Goal: Task Accomplishment & Management: Manage account settings

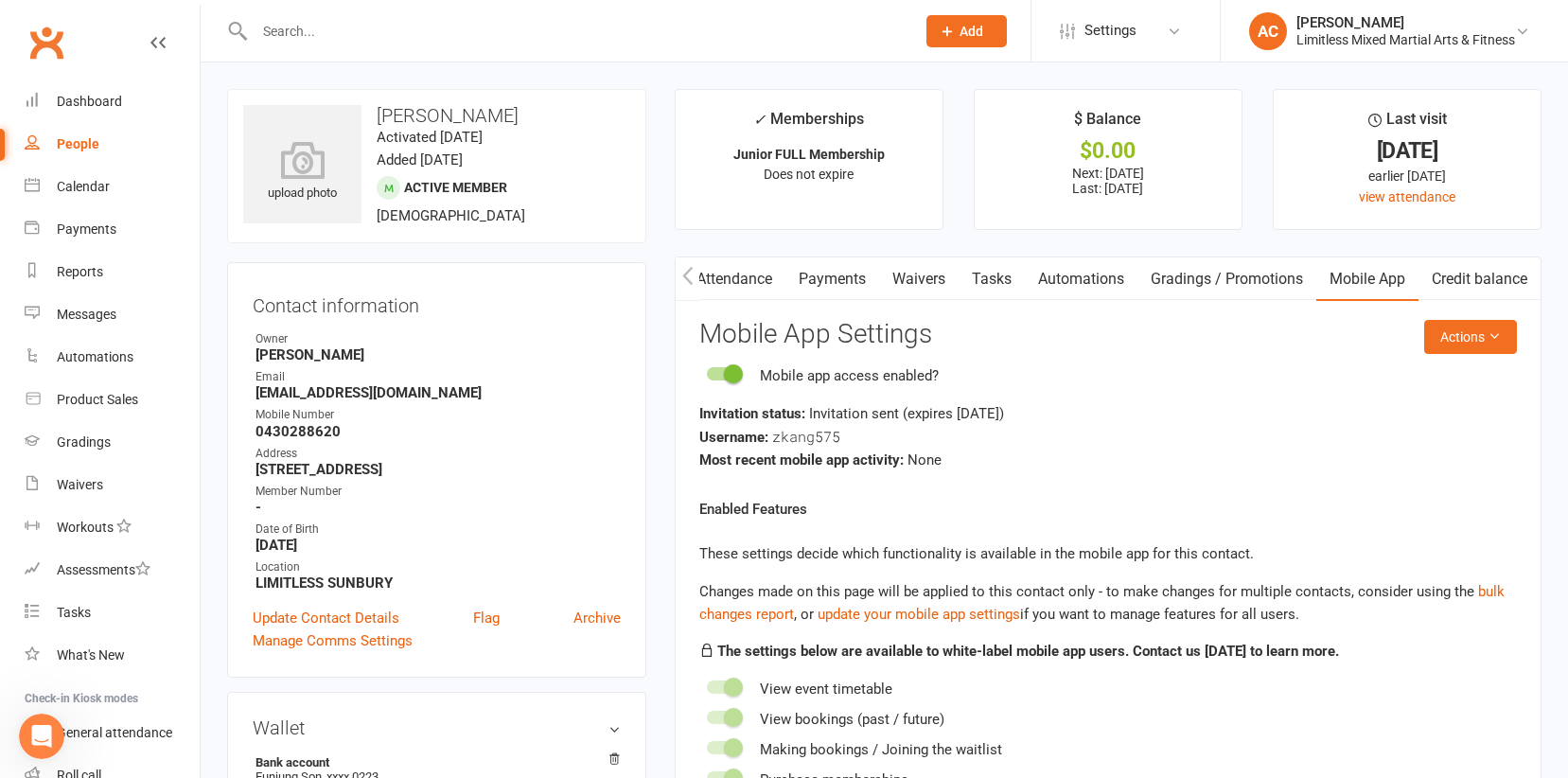
scroll to position [3, 0]
click at [88, 143] on div "People" at bounding box center [77, 143] width 43 height 15
select select "100"
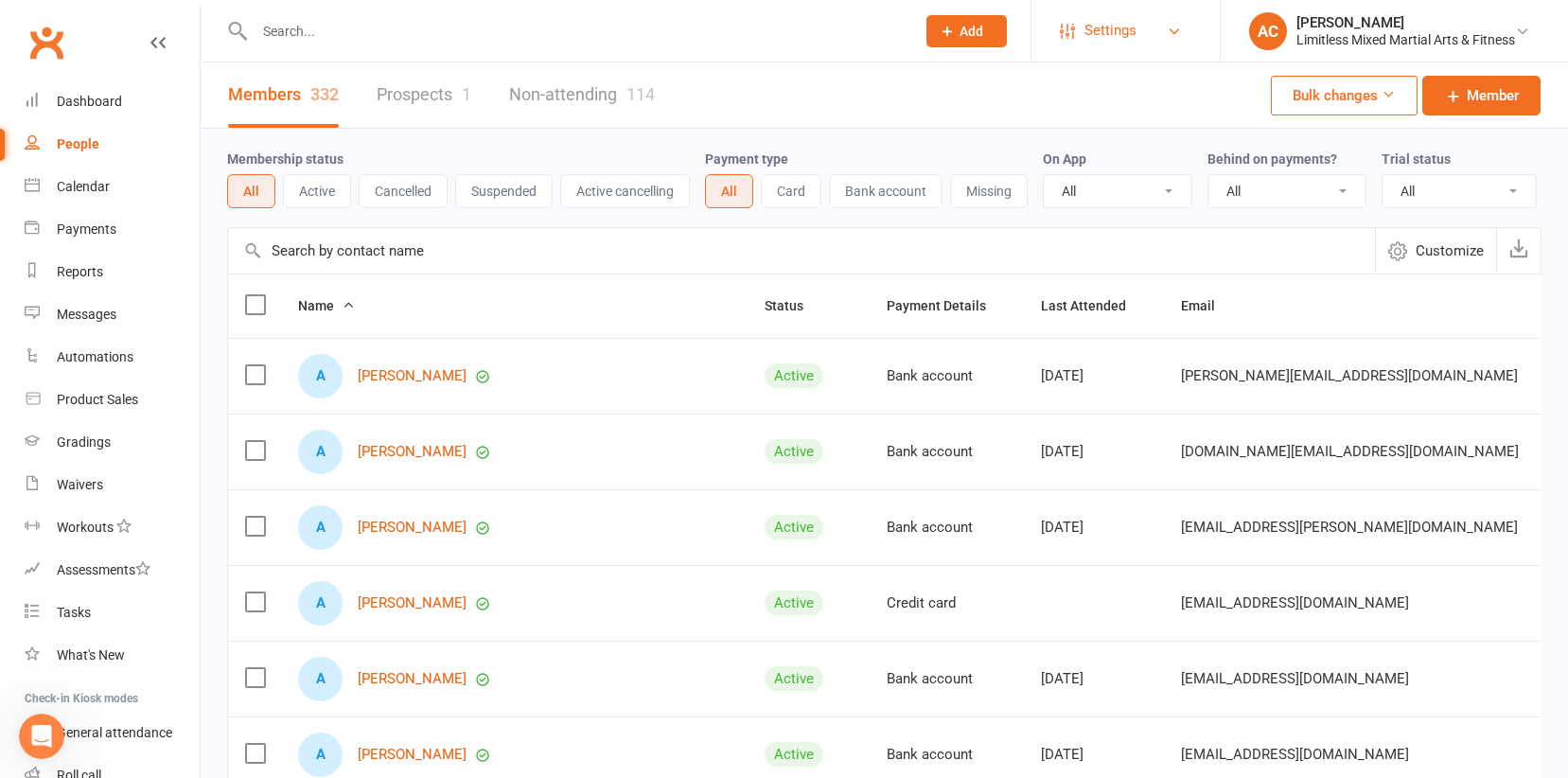
click at [1109, 34] on span "Settings" at bounding box center [1110, 31] width 52 height 43
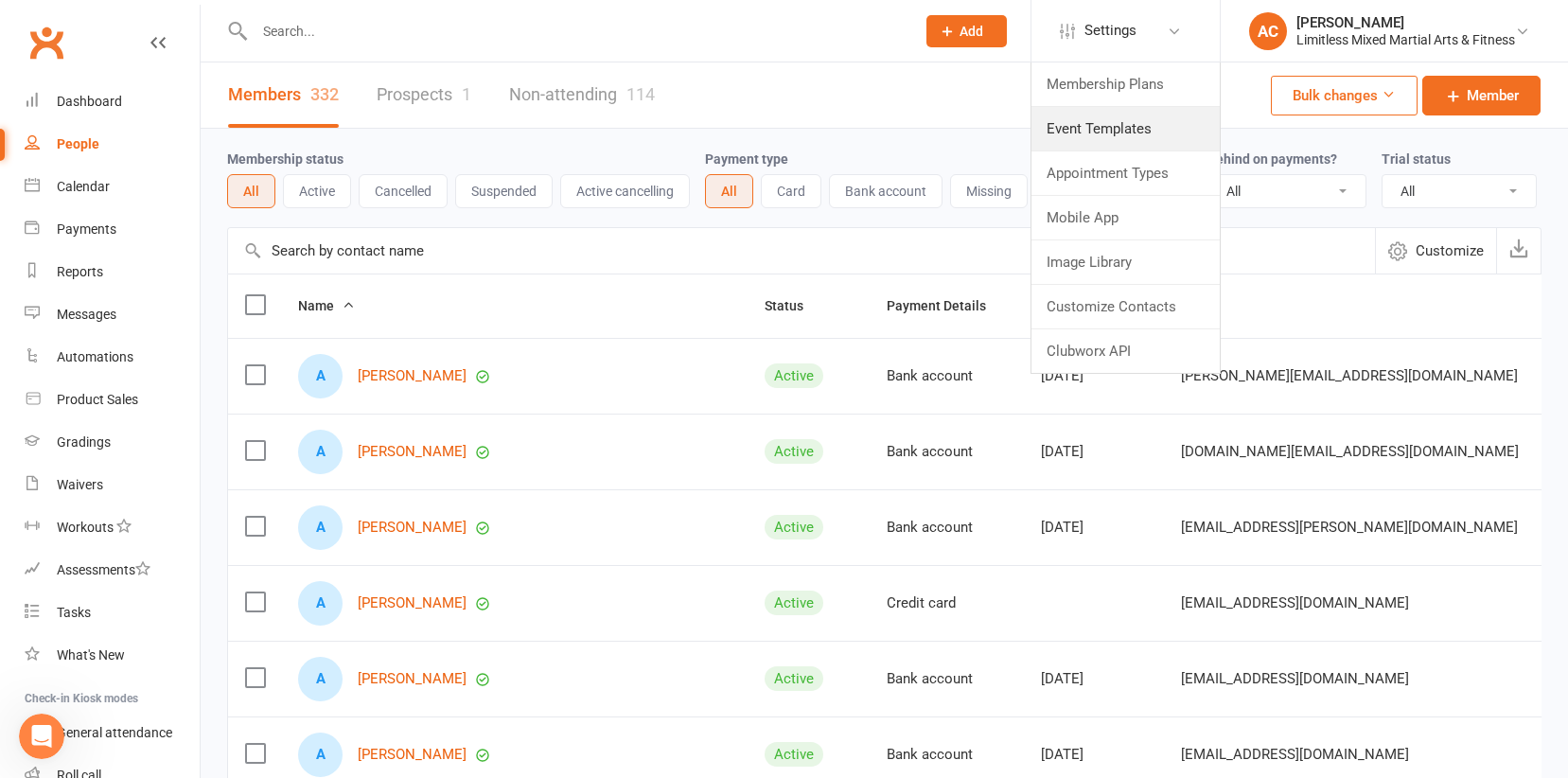
click at [1100, 120] on link "Event Templates" at bounding box center [1126, 129] width 189 height 43
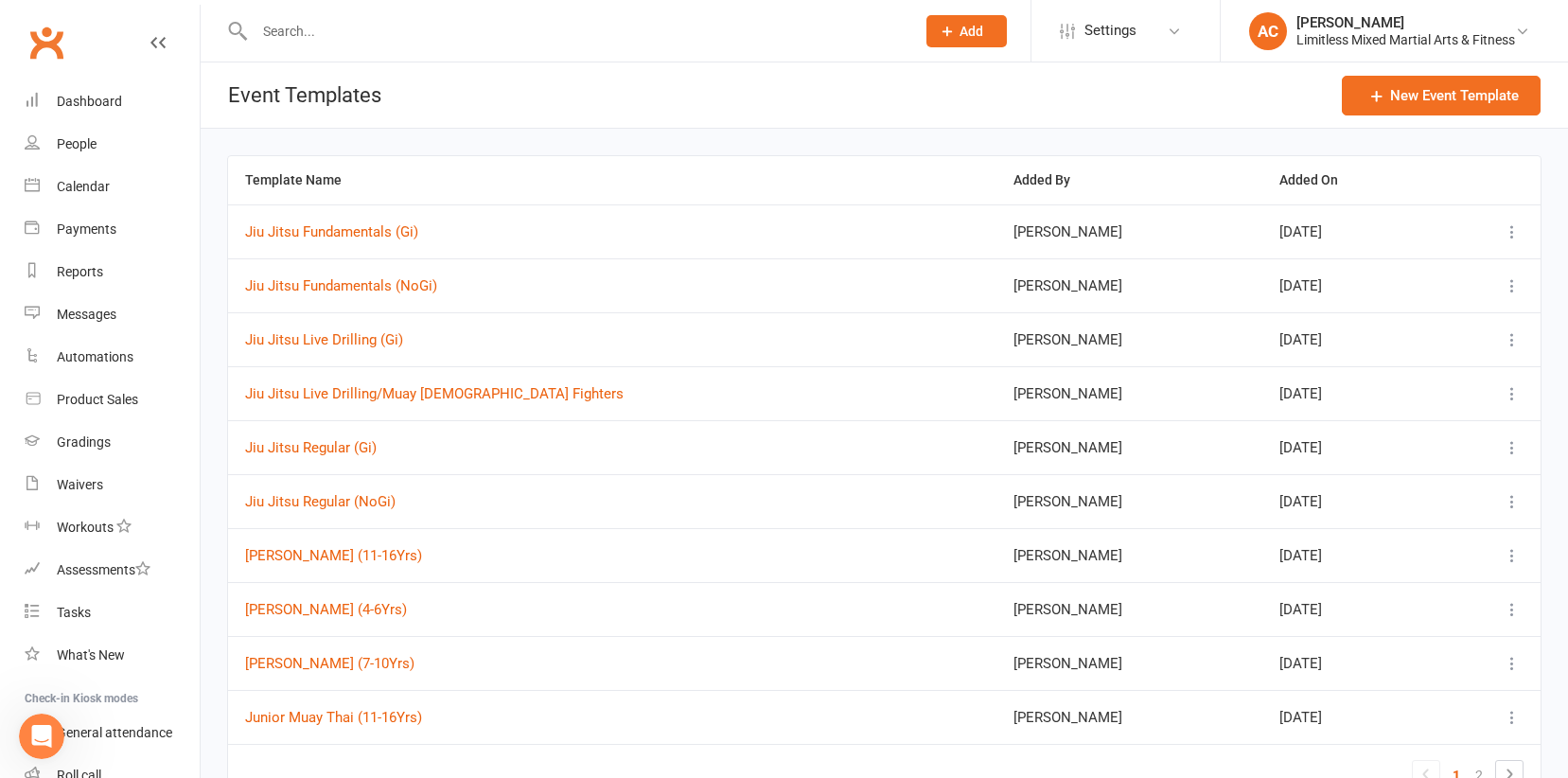
scroll to position [108, 0]
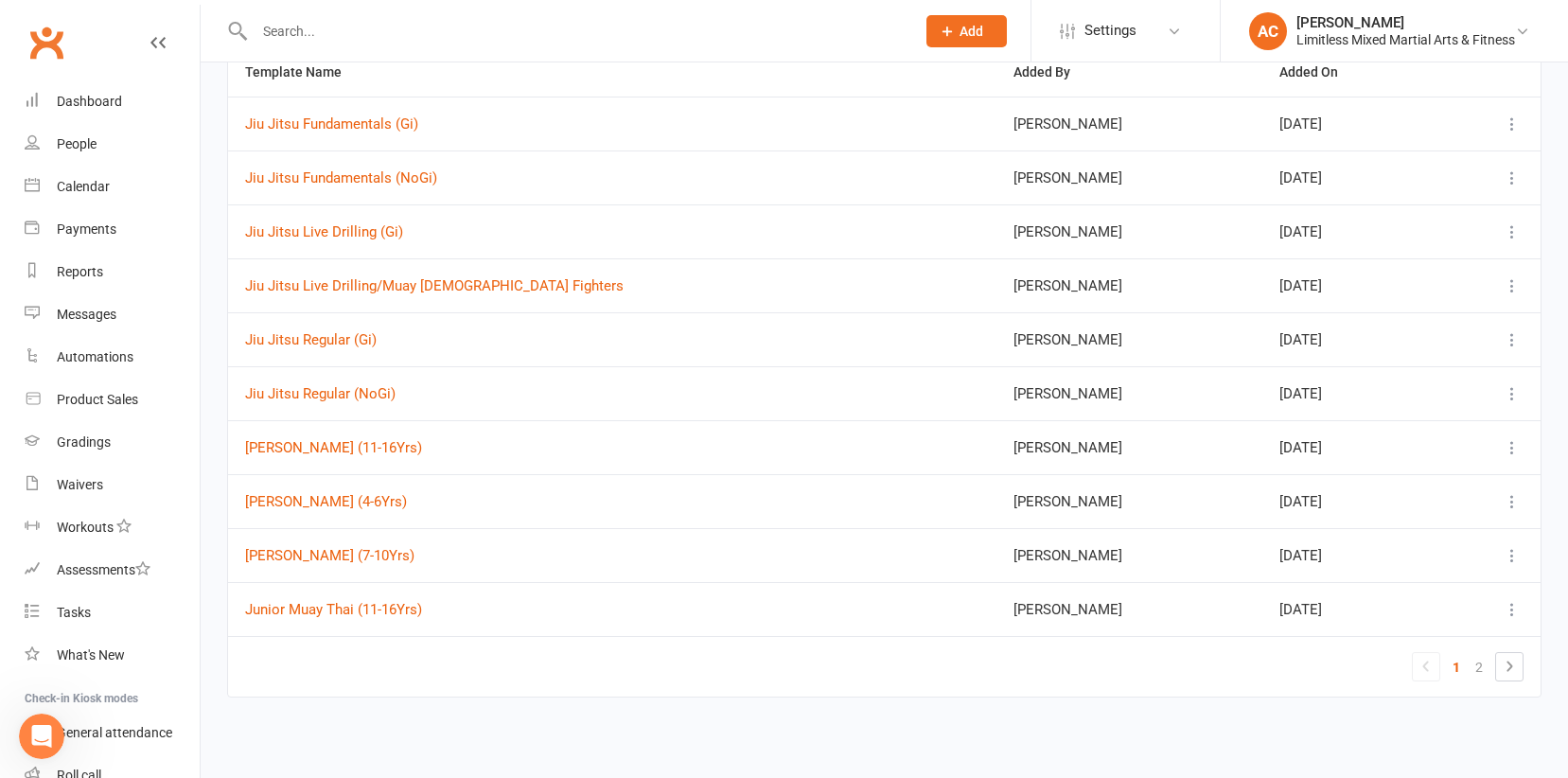
click at [1513, 611] on icon at bounding box center [1512, 609] width 19 height 19
click at [1413, 715] on link "Edit" at bounding box center [1423, 722] width 200 height 38
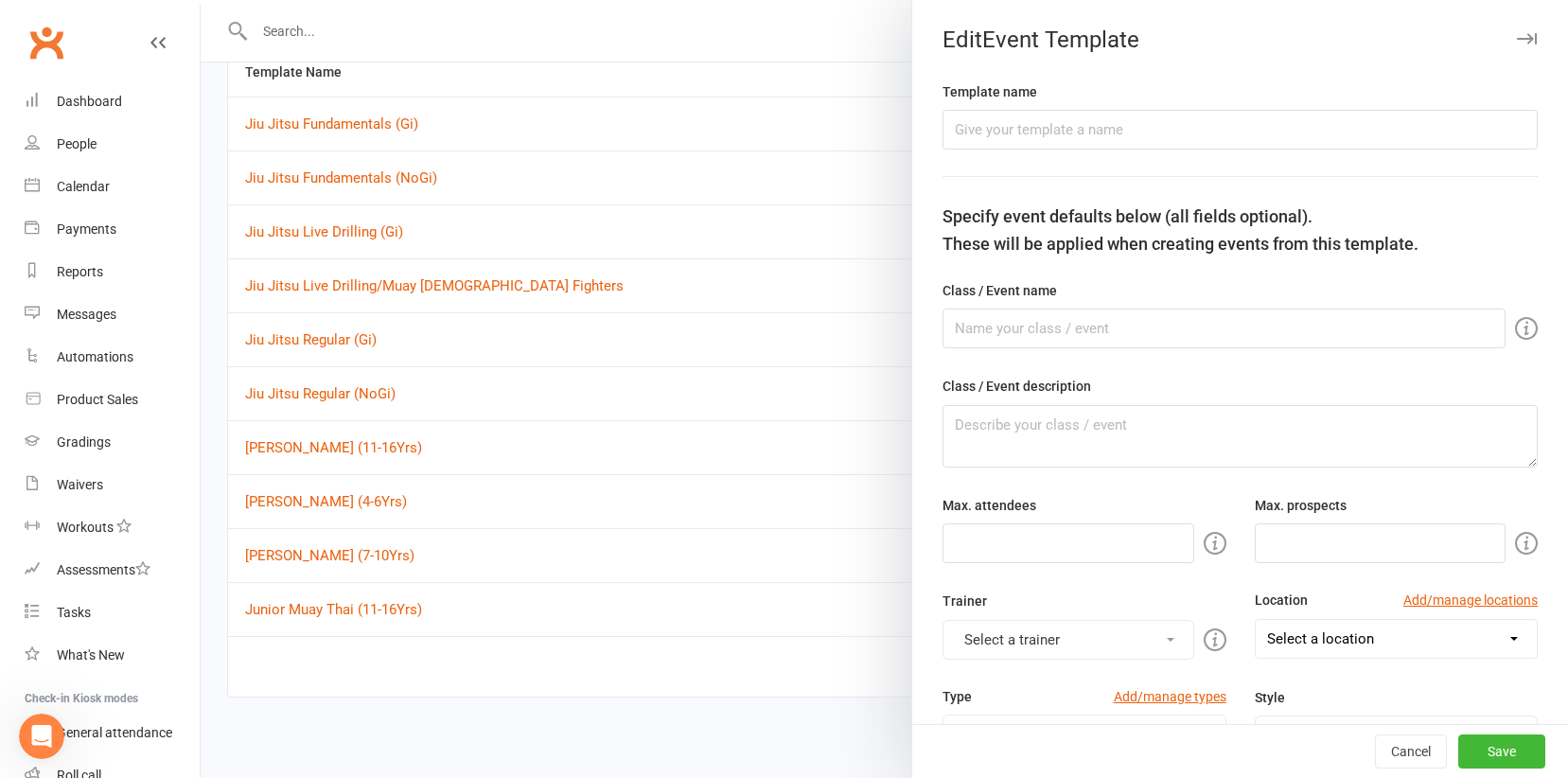
type input "Junior Muay Thai (11-16Yrs)"
type input "50"
type input "5"
type input "8"
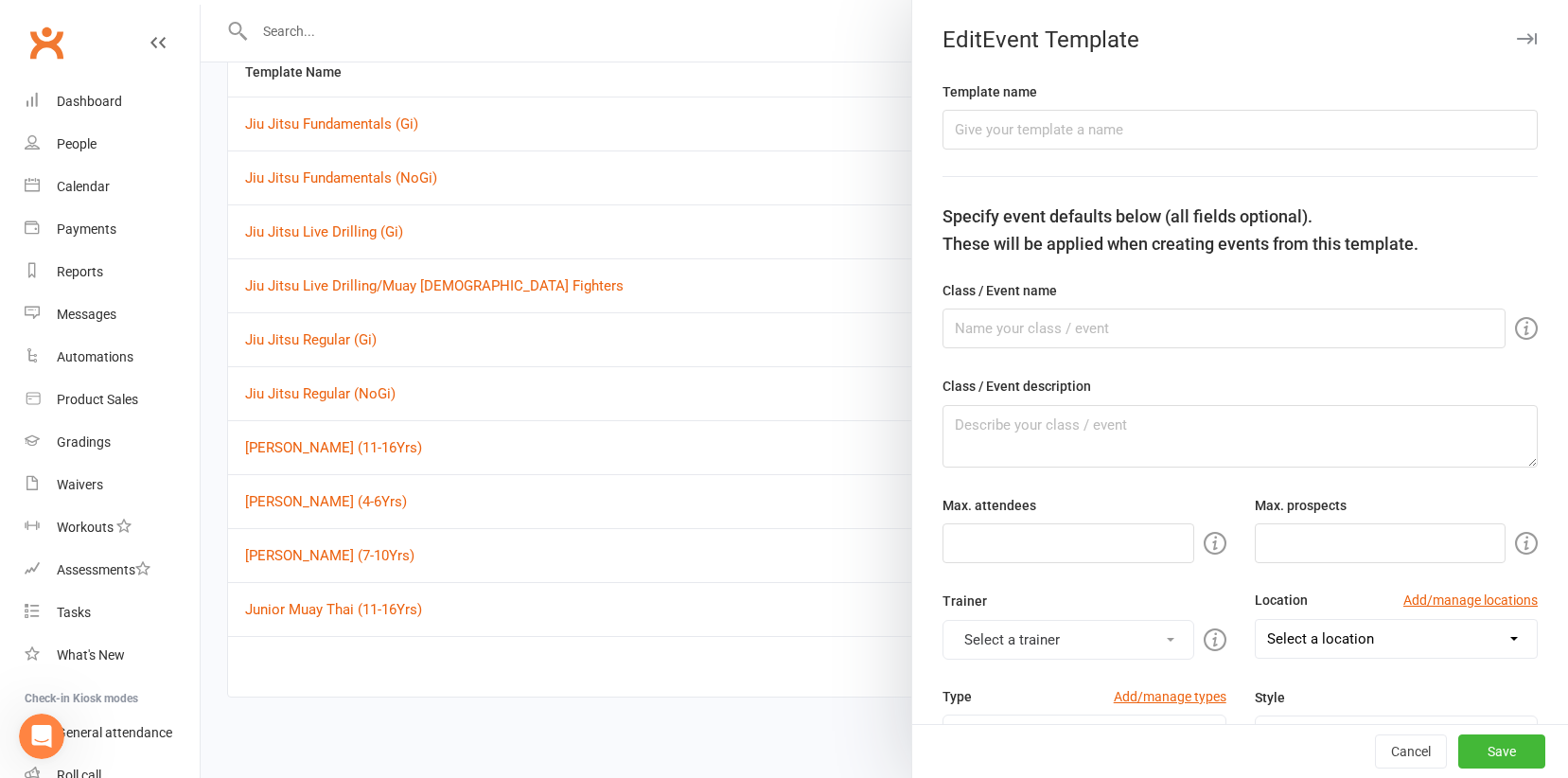
select select "hour"
select select "15554"
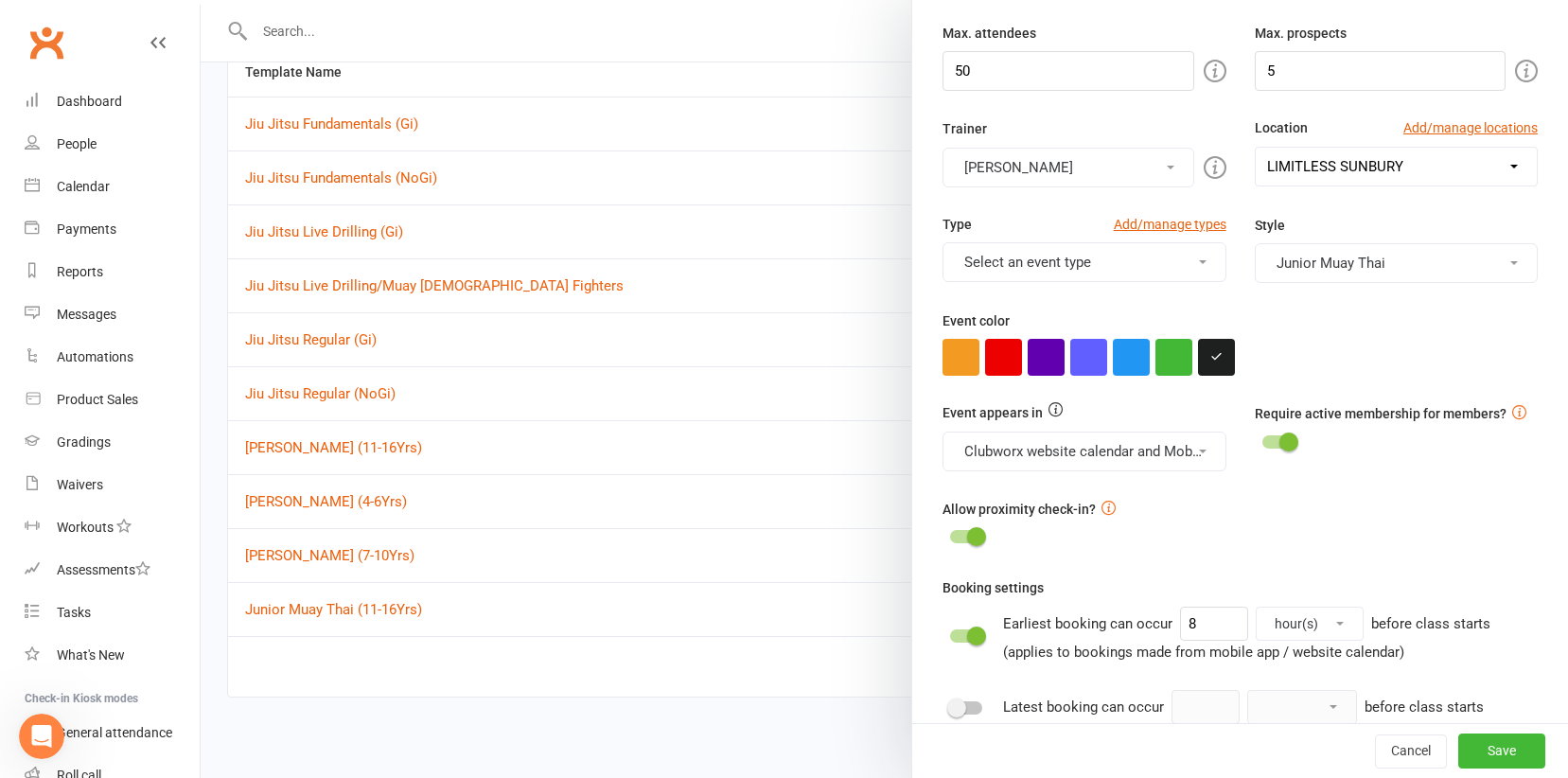
scroll to position [478, 0]
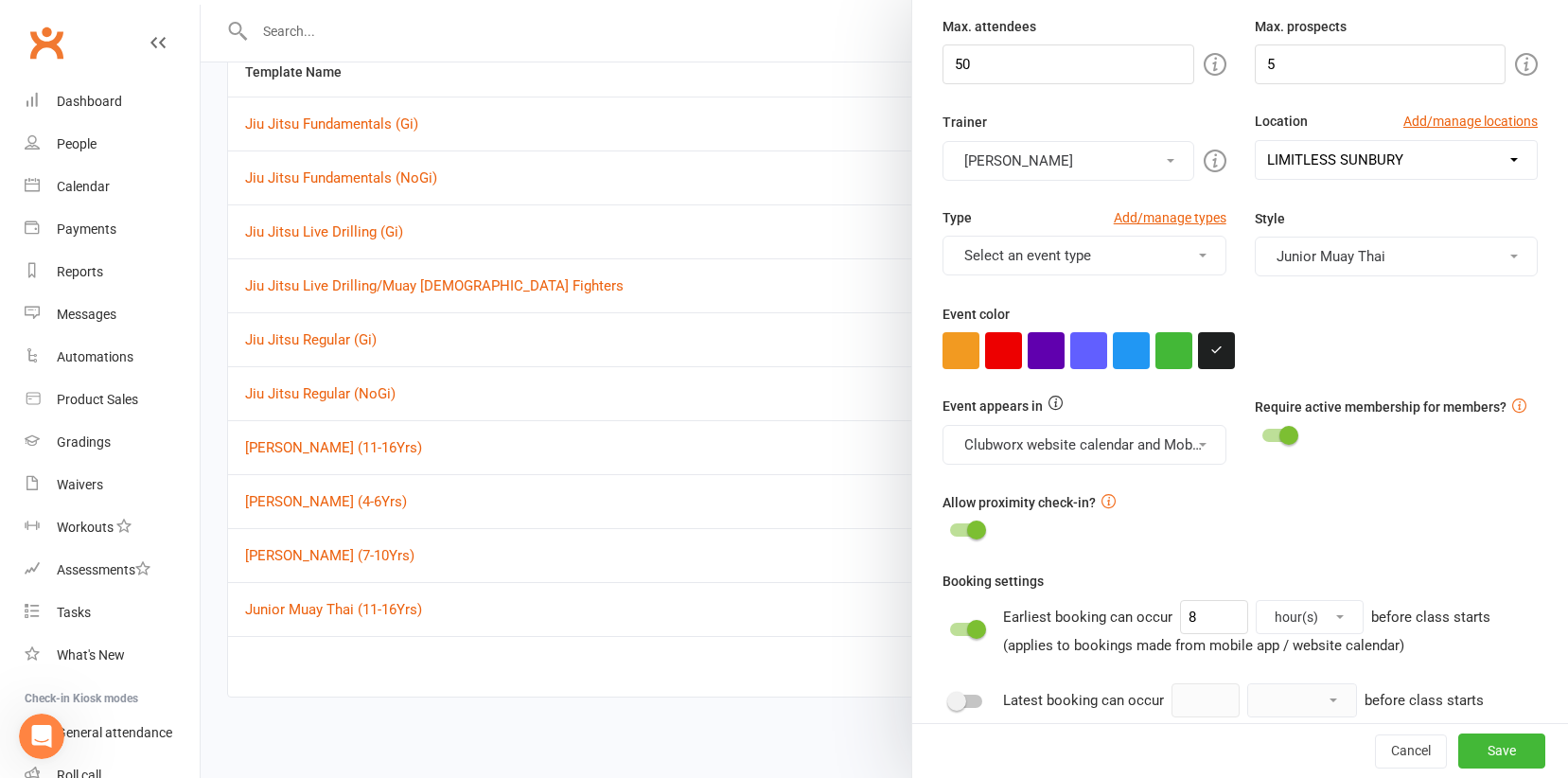
click at [1314, 261] on button "Junior Muay Thai" at bounding box center [1397, 256] width 283 height 40
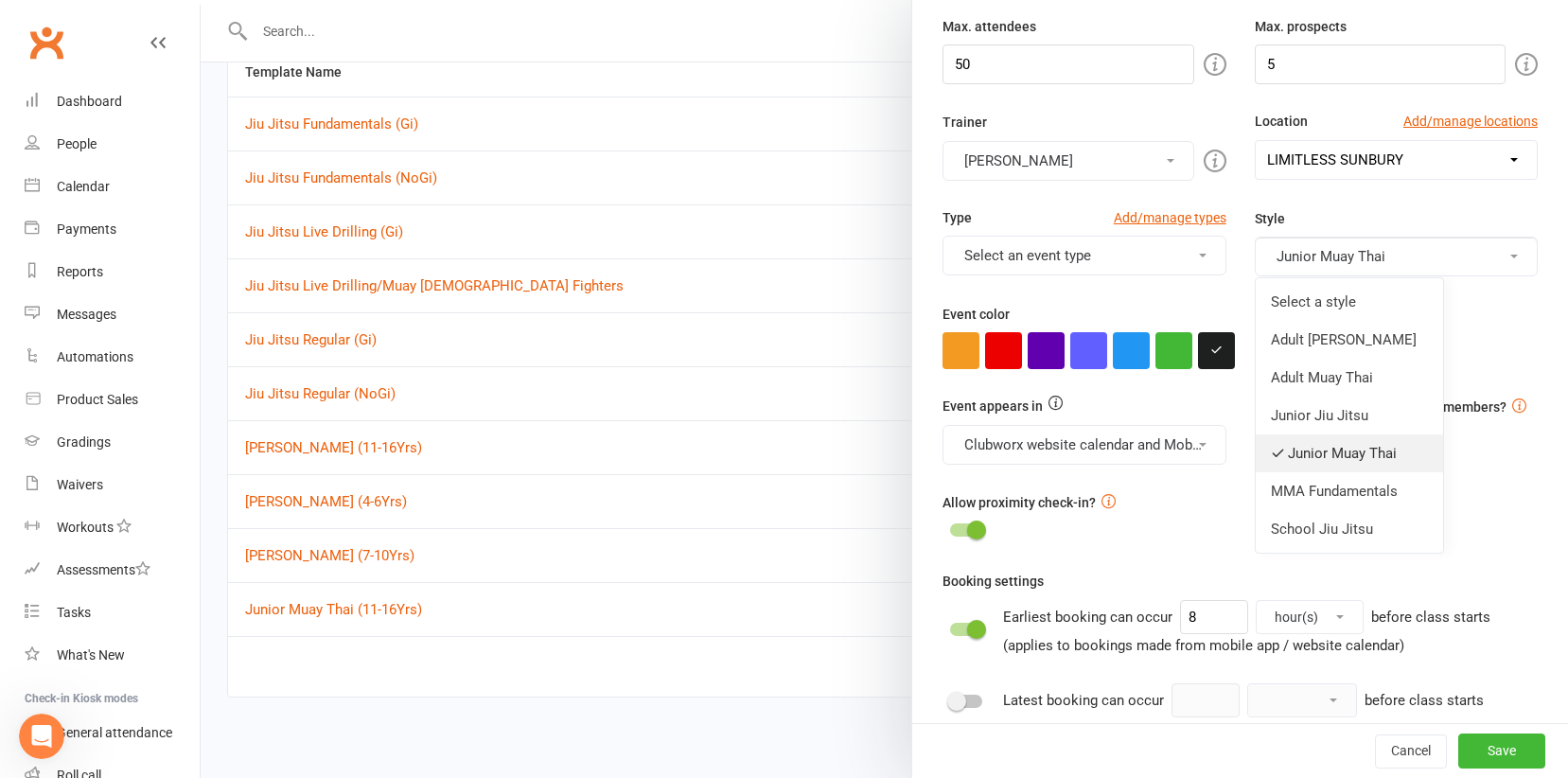
click at [1301, 450] on link "Junior Muay Thai" at bounding box center [1350, 453] width 188 height 38
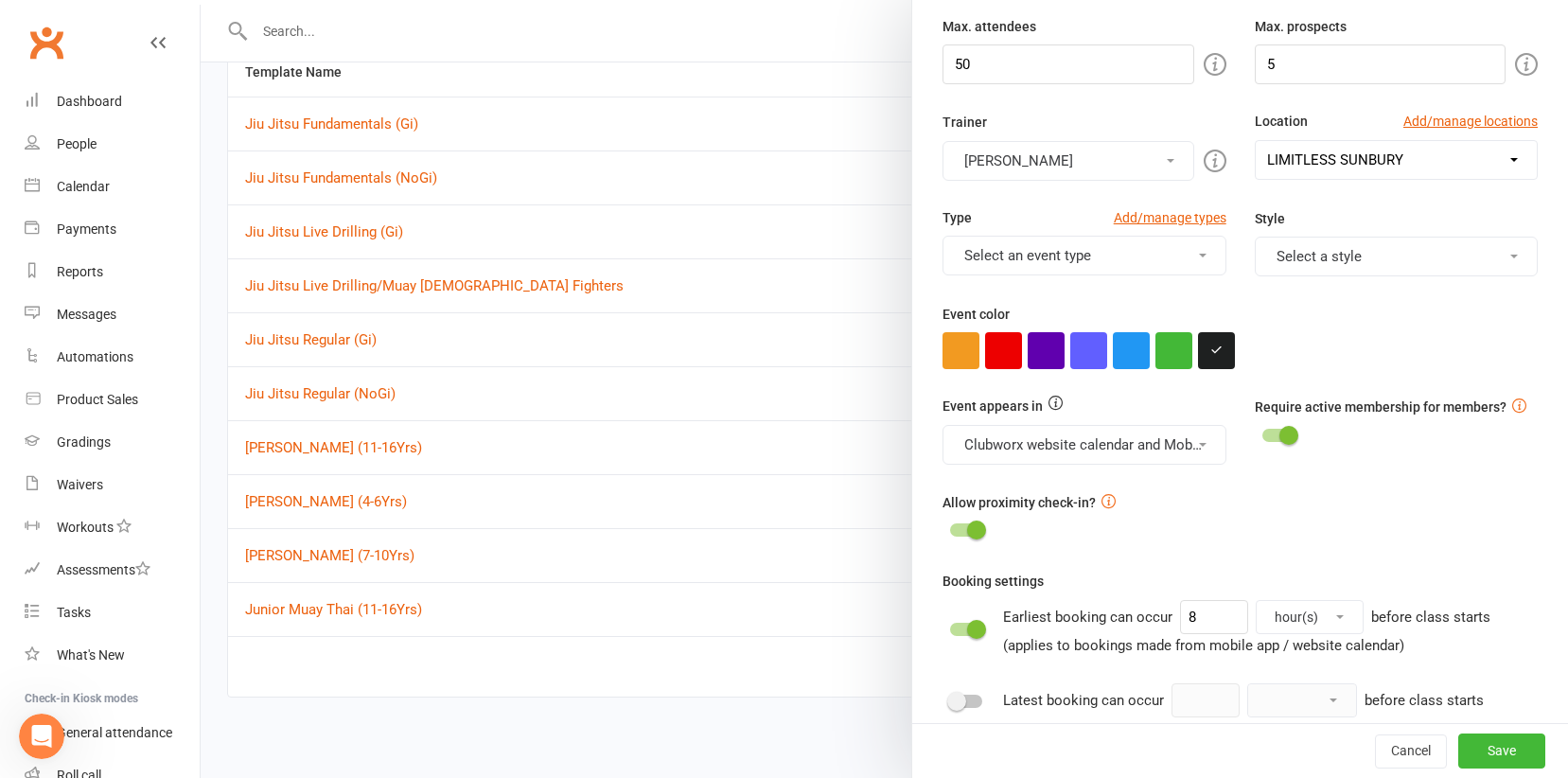
click at [1361, 253] on button "Select a style" at bounding box center [1397, 256] width 283 height 40
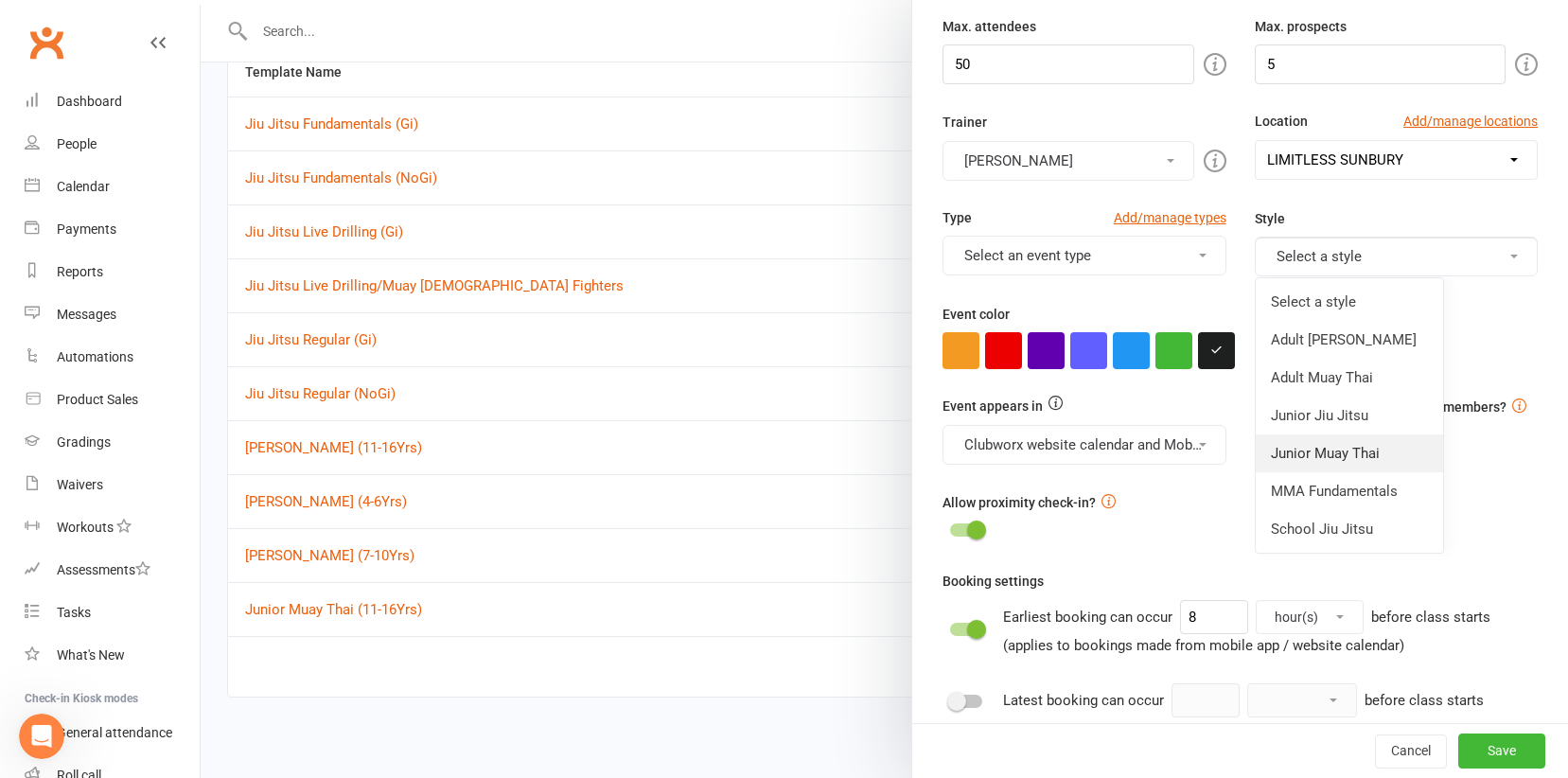
click at [1341, 457] on link "Junior Muay Thai" at bounding box center [1350, 453] width 188 height 38
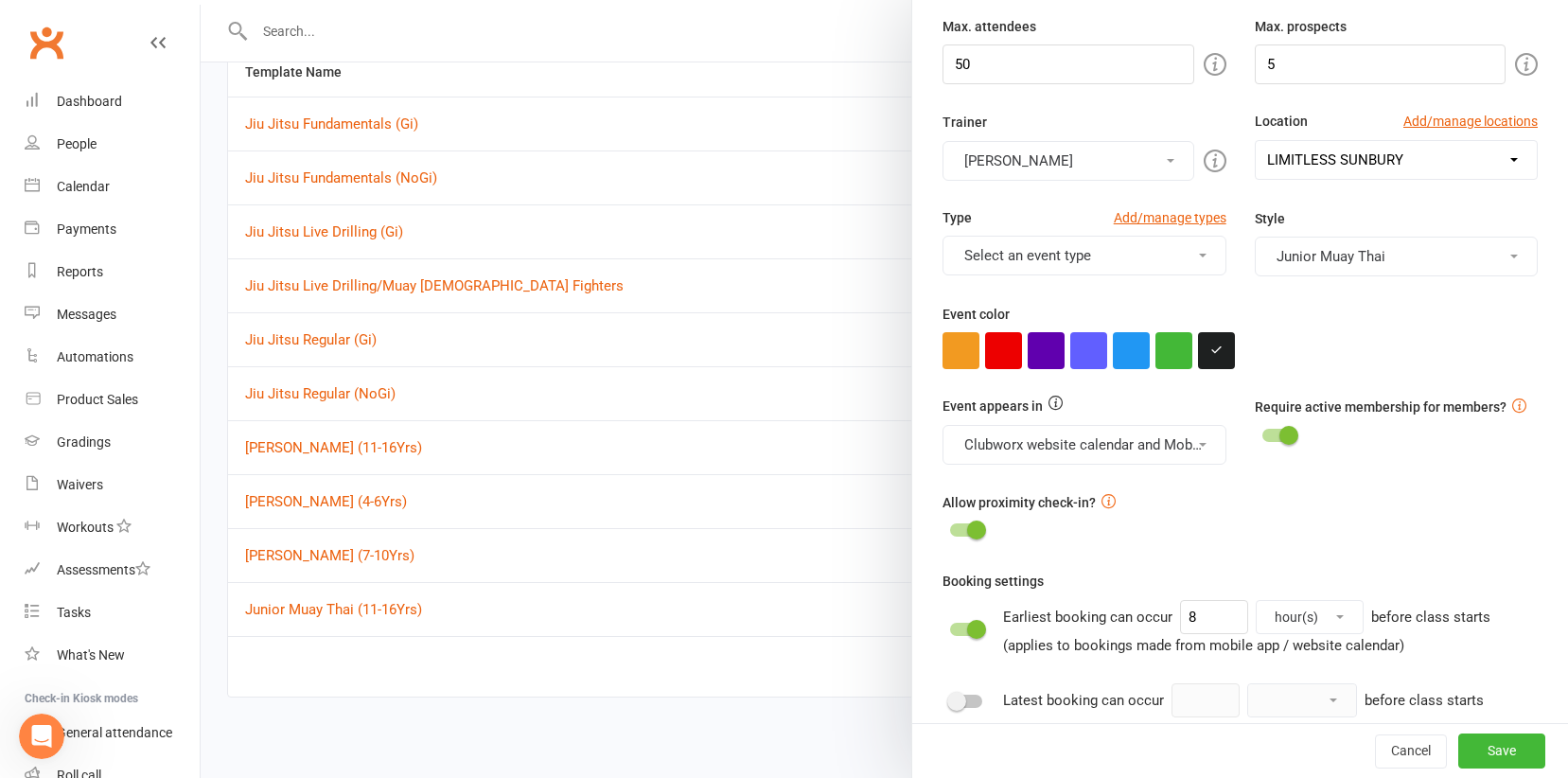
click at [1331, 455] on div "Event appears in Clubworx website calendar and Mobile app, Class kiosk mode, Bo…" at bounding box center [1240, 429] width 624 height 68
drag, startPoint x: 1518, startPoint y: 755, endPoint x: 1269, endPoint y: 273, distance: 542.5
click at [1518, 755] on button "Save" at bounding box center [1502, 751] width 87 height 34
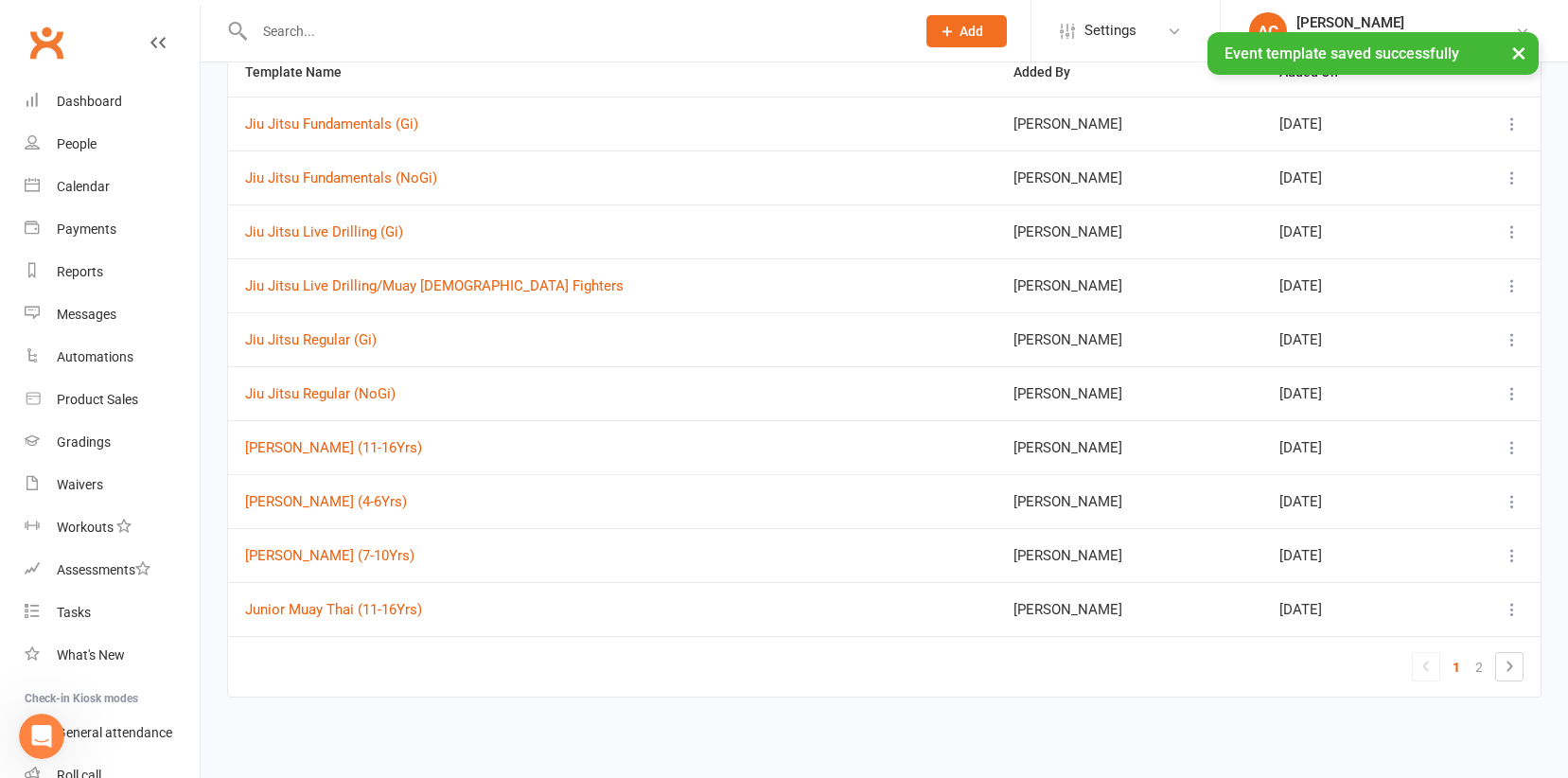
scroll to position [0, 0]
